Goal: Task Accomplishment & Management: Manage account settings

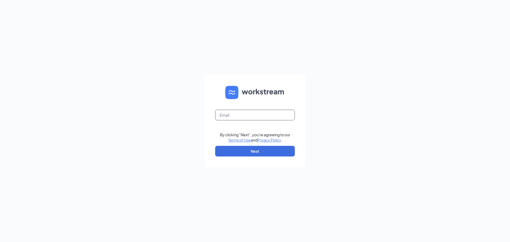
click at [229, 116] on input "text" at bounding box center [255, 115] width 80 height 11
type input "[EMAIL_ADDRESS][DOMAIN_NAME]"
click at [238, 149] on button "Next" at bounding box center [255, 151] width 80 height 11
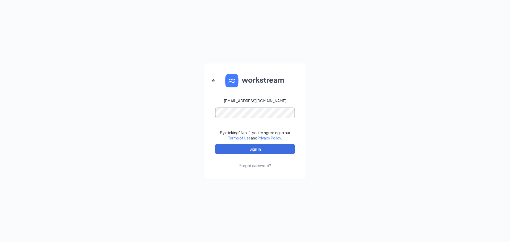
click at [215, 144] on button "Sign In" at bounding box center [255, 149] width 80 height 11
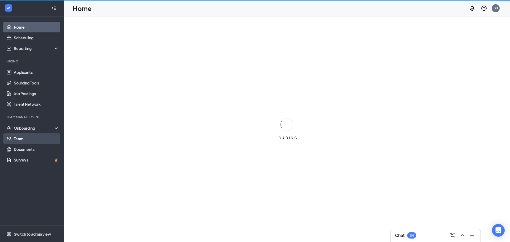
click at [32, 140] on link "Team" at bounding box center [36, 138] width 45 height 11
